Goal: Task Accomplishment & Management: Manage account settings

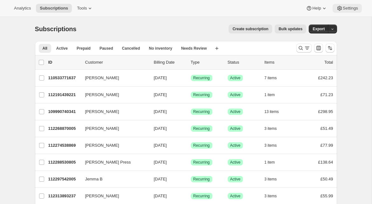
click at [257, 6] on span "Settings" at bounding box center [350, 8] width 15 height 5
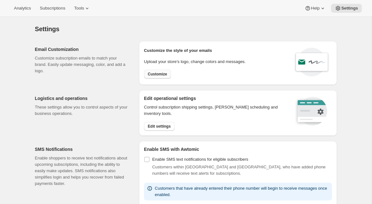
click at [150, 72] on span "Customize" at bounding box center [157, 74] width 19 height 5
select select "subscriptionMessage"
select select "5"
select select "15"
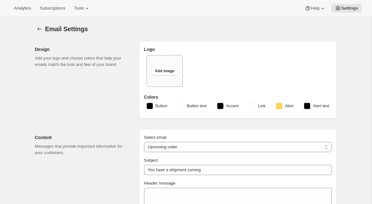
type input "The Wine Engine"
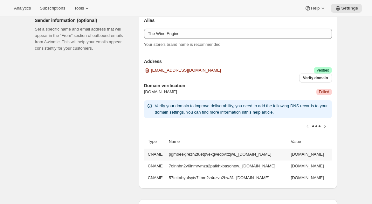
drag, startPoint x: 167, startPoint y: 153, endPoint x: 299, endPoint y: 152, distance: 132.8
click at [257, 152] on td "pgmoeexjrezh2tuetpvekgvedpvxzjwi._[DOMAIN_NAME]" at bounding box center [228, 153] width 122 height 11
copy td "pgmoeexjrezh2tuetpvekgvedpvxzjwi._[DOMAIN_NAME]"
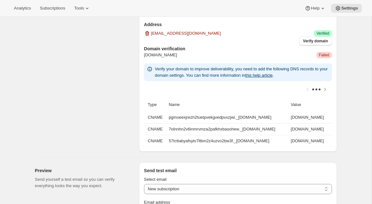
scroll to position [455, 0]
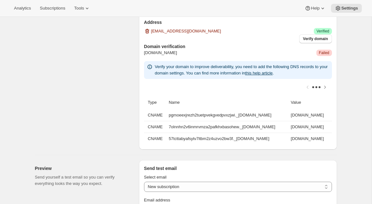
click at [106, 112] on div "Sender information (optional) Set a specific name and email address that will a…" at bounding box center [84, 61] width 99 height 176
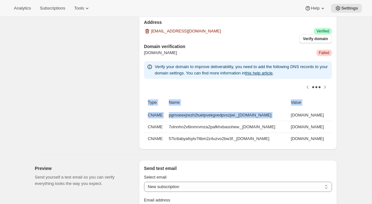
scroll to position [0, 98]
drag, startPoint x: 308, startPoint y: 115, endPoint x: 323, endPoint y: 116, distance: 14.3
click at [257, 116] on td "[DOMAIN_NAME]" at bounding box center [310, 114] width 43 height 11
copy td "[DOMAIN_NAME]"
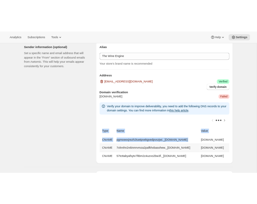
scroll to position [413, 0]
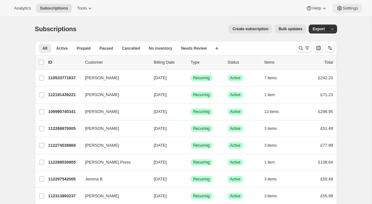
click at [257, 10] on icon at bounding box center [339, 8] width 4 height 5
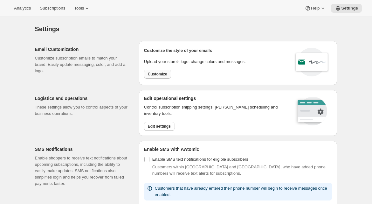
click at [154, 73] on span "Customize" at bounding box center [157, 74] width 19 height 5
select select "subscriptionMessage"
select select "5"
select select "15"
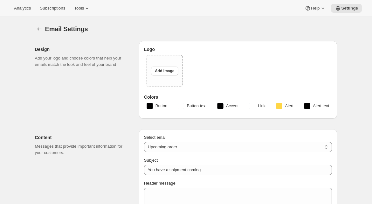
type input "The Wine Engine"
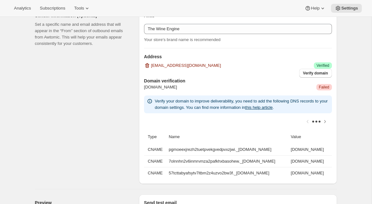
scroll to position [422, 0]
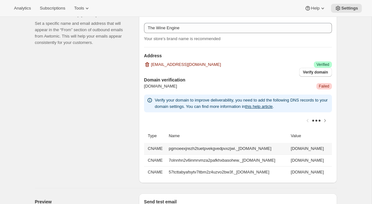
drag, startPoint x: 167, startPoint y: 148, endPoint x: 302, endPoint y: 147, distance: 135.4
click at [257, 147] on td "pgmoeexjrezh2tuetpvekgvedpvxzjwi._[DOMAIN_NAME]" at bounding box center [228, 148] width 122 height 11
copy td "pgmoeexjrezh2tuetpvekgvedpvxzjwi._[DOMAIN_NAME]"
click at [257, 149] on td "[DOMAIN_NAME]" at bounding box center [310, 148] width 43 height 11
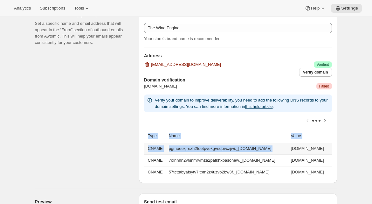
scroll to position [0, 98]
drag, startPoint x: 308, startPoint y: 148, endPoint x: 324, endPoint y: 150, distance: 16.0
click at [257, 150] on td "[DOMAIN_NAME]" at bounding box center [310, 148] width 43 height 11
copy td "[DOMAIN_NAME]"
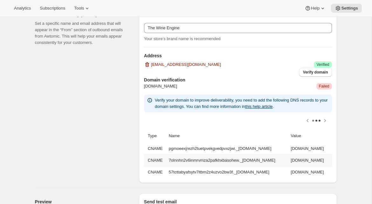
drag, startPoint x: 177, startPoint y: 160, endPoint x: 198, endPoint y: 162, distance: 21.1
click at [177, 160] on td "7olnnhn2v6inmrvmza2pafkhxbasohew._[DOMAIN_NAME]" at bounding box center [228, 160] width 122 height 12
drag, startPoint x: 206, startPoint y: 160, endPoint x: 181, endPoint y: 161, distance: 24.8
click at [167, 160] on td "7olnnhn2v6inmrvmza2pafkhxbasohew._[DOMAIN_NAME]" at bounding box center [228, 160] width 122 height 12
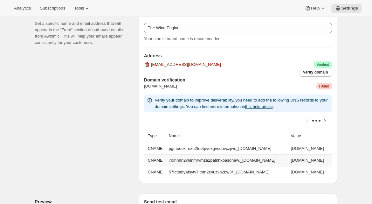
copy td "7olnnhn2v6inmrvmza2pafkhxbasohew._[DOMAIN_NAME]"
drag, startPoint x: 210, startPoint y: 158, endPoint x: 327, endPoint y: 161, distance: 117.3
click at [257, 161] on td "[DOMAIN_NAME]" at bounding box center [310, 160] width 43 height 12
copy td "[DOMAIN_NAME]"
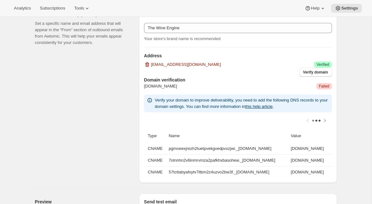
scroll to position [0, 0]
drag, startPoint x: 201, startPoint y: 172, endPoint x: 165, endPoint y: 171, distance: 36.9
click at [167, 171] on td "57tcttabyafsytv7ltbm2z4uzvo2bw3f._[DOMAIN_NAME]" at bounding box center [228, 172] width 122 height 12
copy td "57tcttabyafsytv7ltbm2z4uzvo2bw3f._[DOMAIN_NAME]"
click at [257, 172] on td "[DOMAIN_NAME]" at bounding box center [310, 172] width 43 height 12
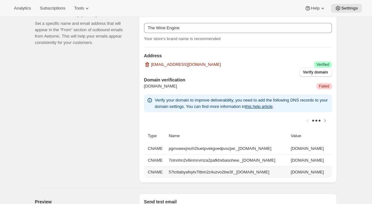
scroll to position [0, 98]
drag, startPoint x: 308, startPoint y: 172, endPoint x: 324, endPoint y: 172, distance: 16.2
click at [257, 172] on td "[DOMAIN_NAME]" at bounding box center [310, 172] width 43 height 12
copy td "[DOMAIN_NAME]"
click at [257, 74] on button "Verify domain" at bounding box center [315, 72] width 33 height 9
